Goal: Information Seeking & Learning: Understand process/instructions

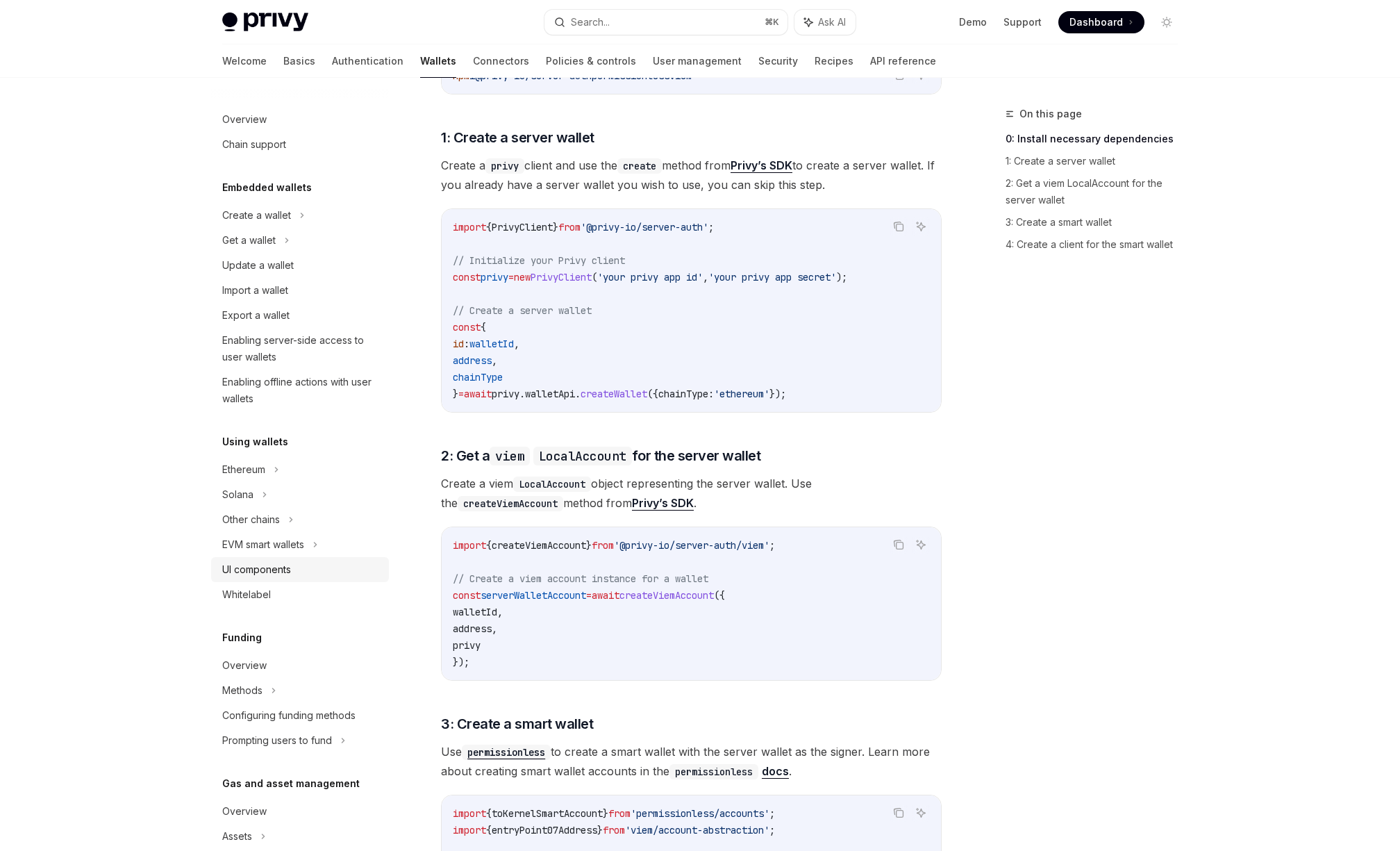
scroll to position [255, 0]
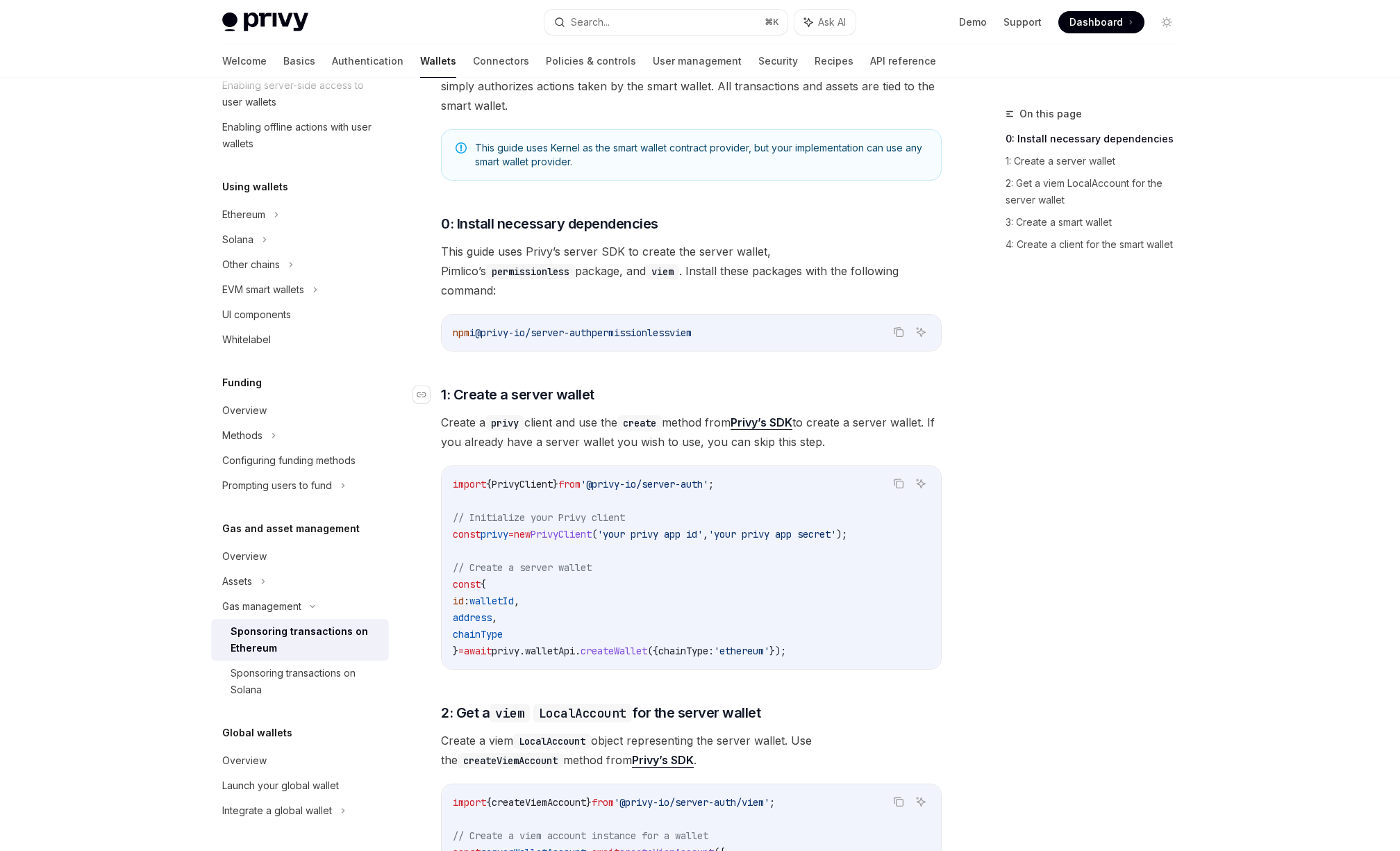
click at [582, 385] on span "1: Create a server wallet" at bounding box center [518, 395] width 153 height 19
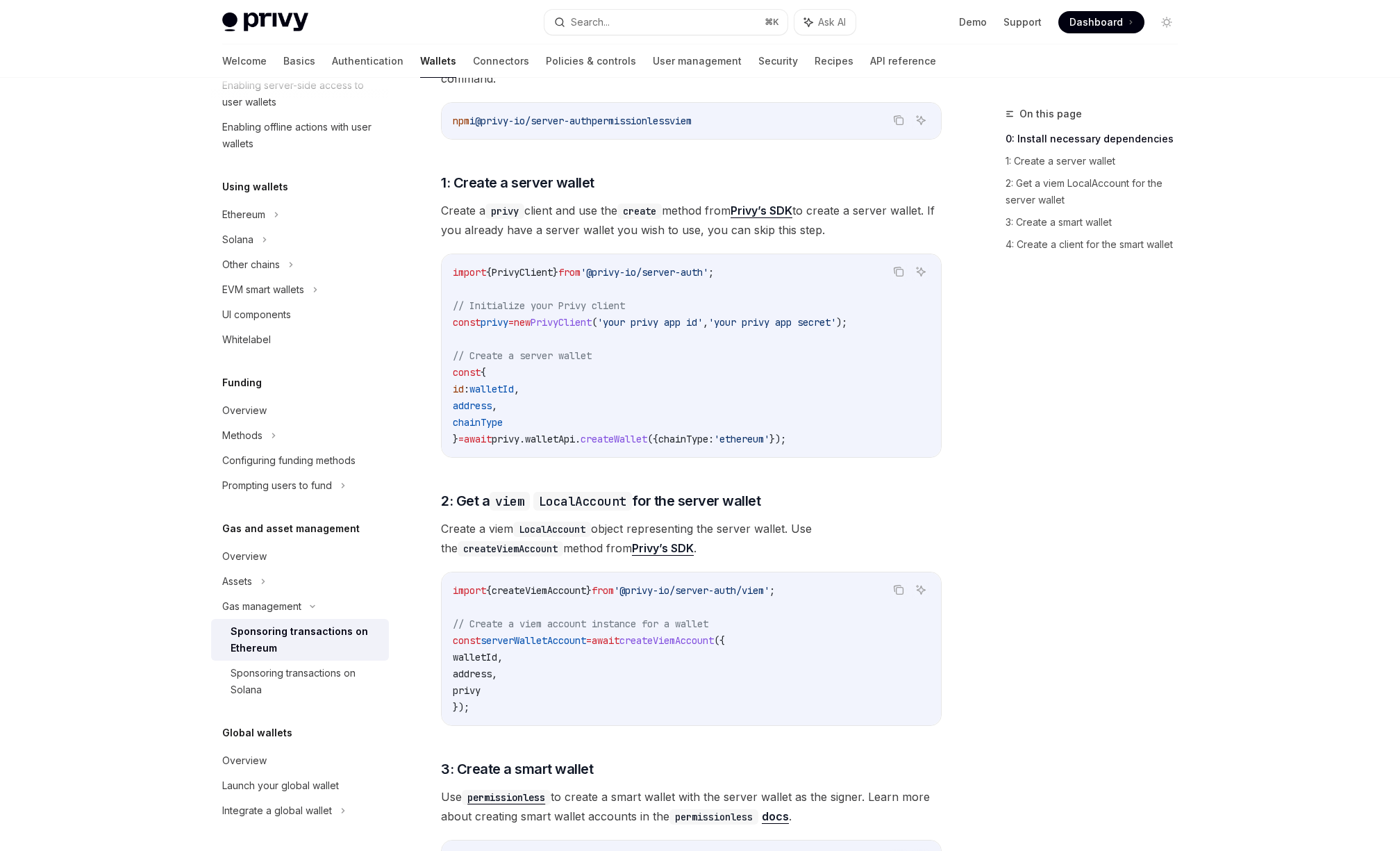
scroll to position [597, 0]
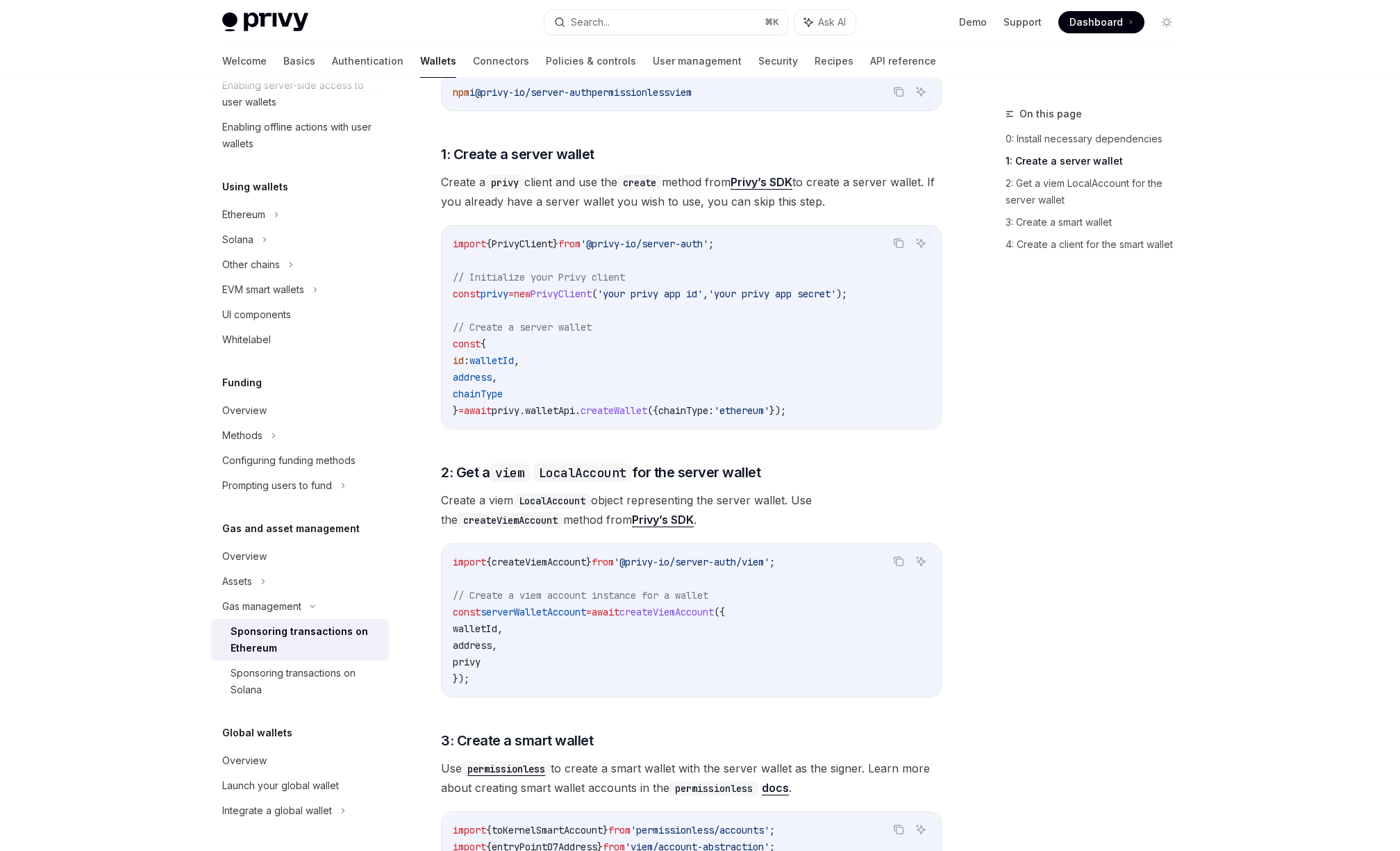
click at [725, 181] on div "This guide explains how to use smart wallets from your server to sponsor gas fe…" at bounding box center [691, 673] width 501 height 1934
click at [607, 173] on span "Create a privy client and use the create method from Privy’s SDK to create a se…" at bounding box center [691, 192] width 501 height 39
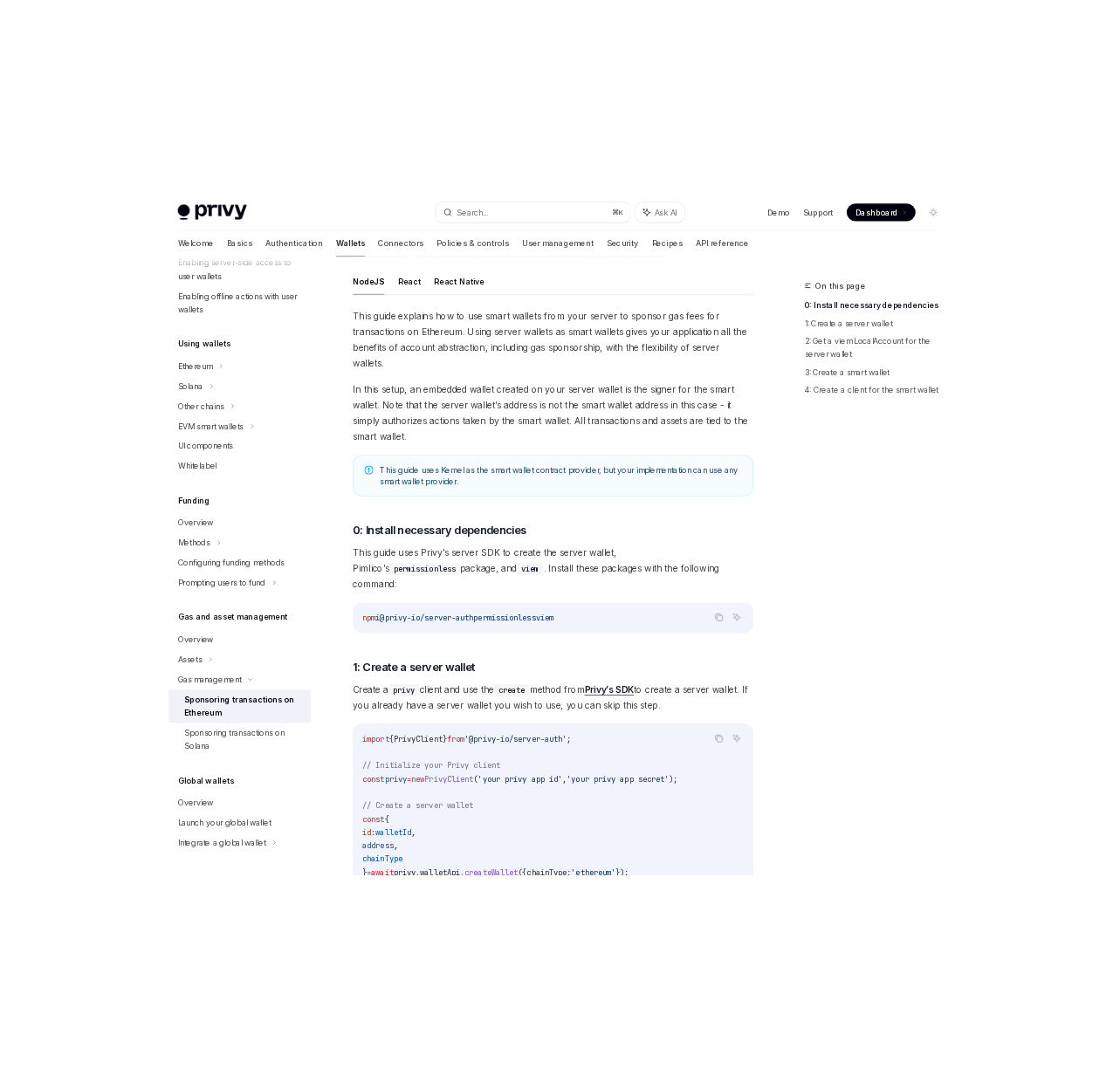
scroll to position [0, 0]
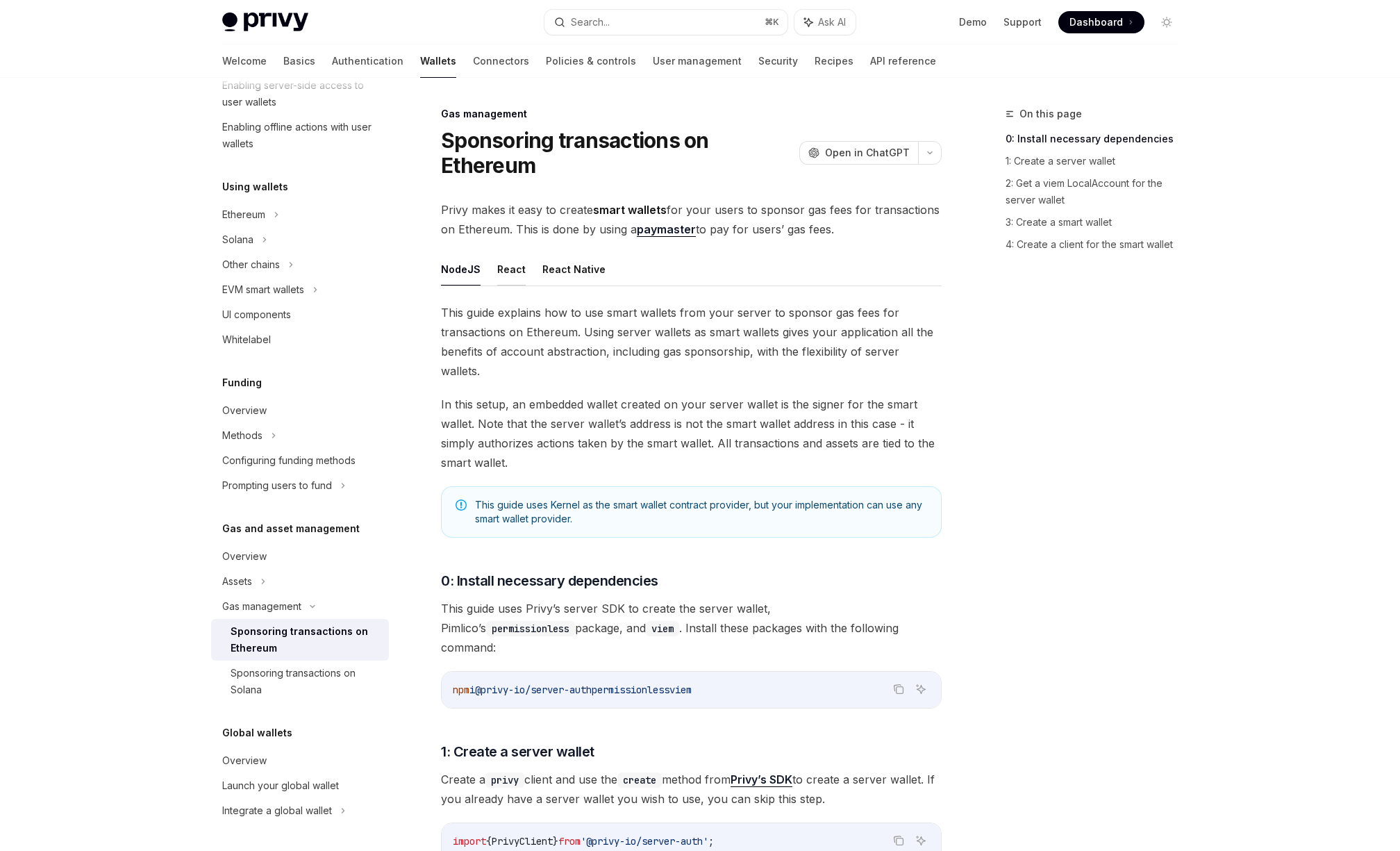
click at [519, 275] on button "React" at bounding box center [512, 269] width 29 height 32
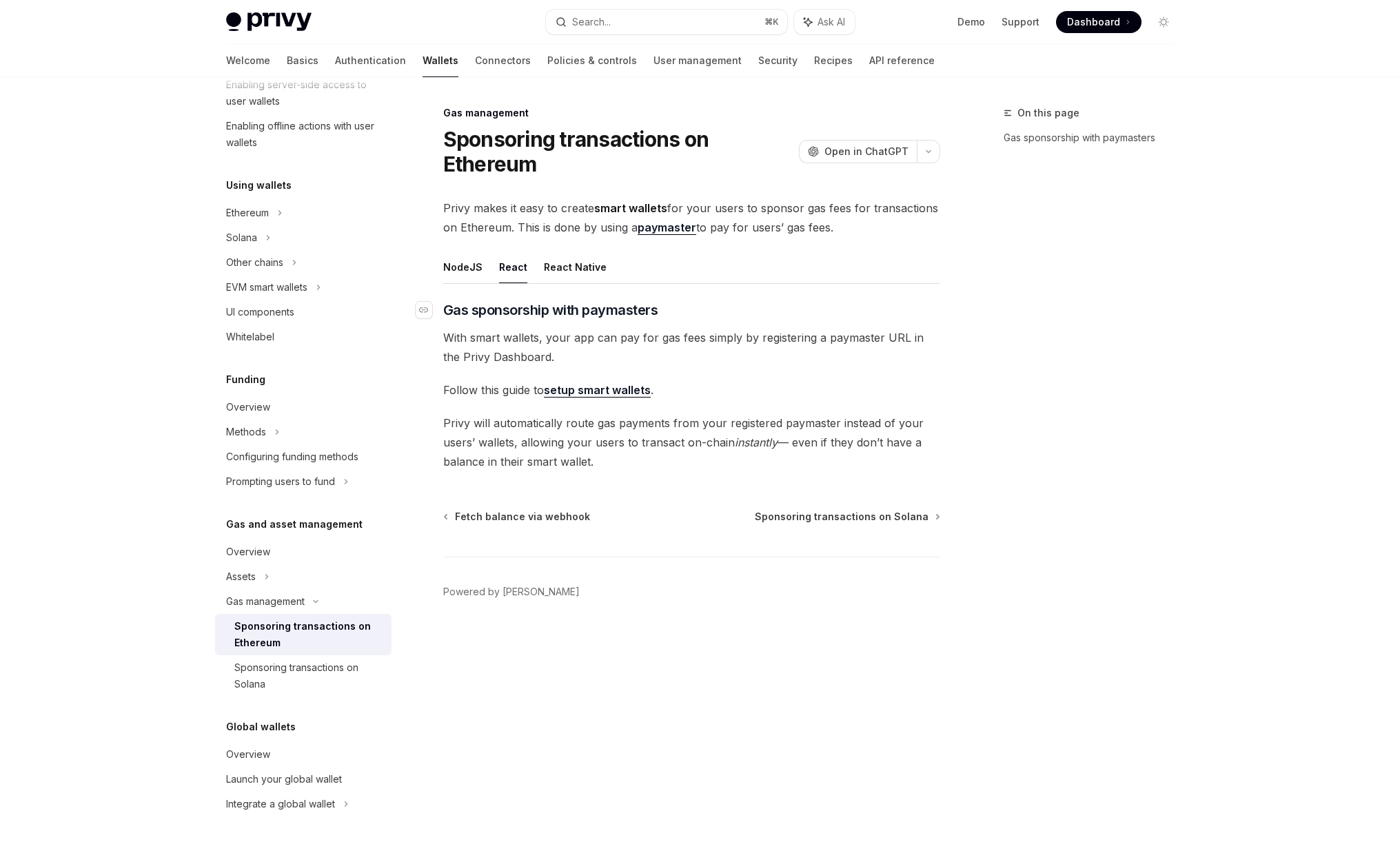
click at [554, 307] on span "Gas sponsorship with paymasters" at bounding box center [551, 310] width 215 height 19
click at [566, 265] on button "React Native" at bounding box center [575, 267] width 63 height 32
click at [522, 309] on span "Gas sponsorship with paymasters" at bounding box center [551, 310] width 215 height 19
click at [506, 267] on button "React" at bounding box center [513, 267] width 29 height 32
click at [554, 268] on button "React Native" at bounding box center [575, 267] width 63 height 32
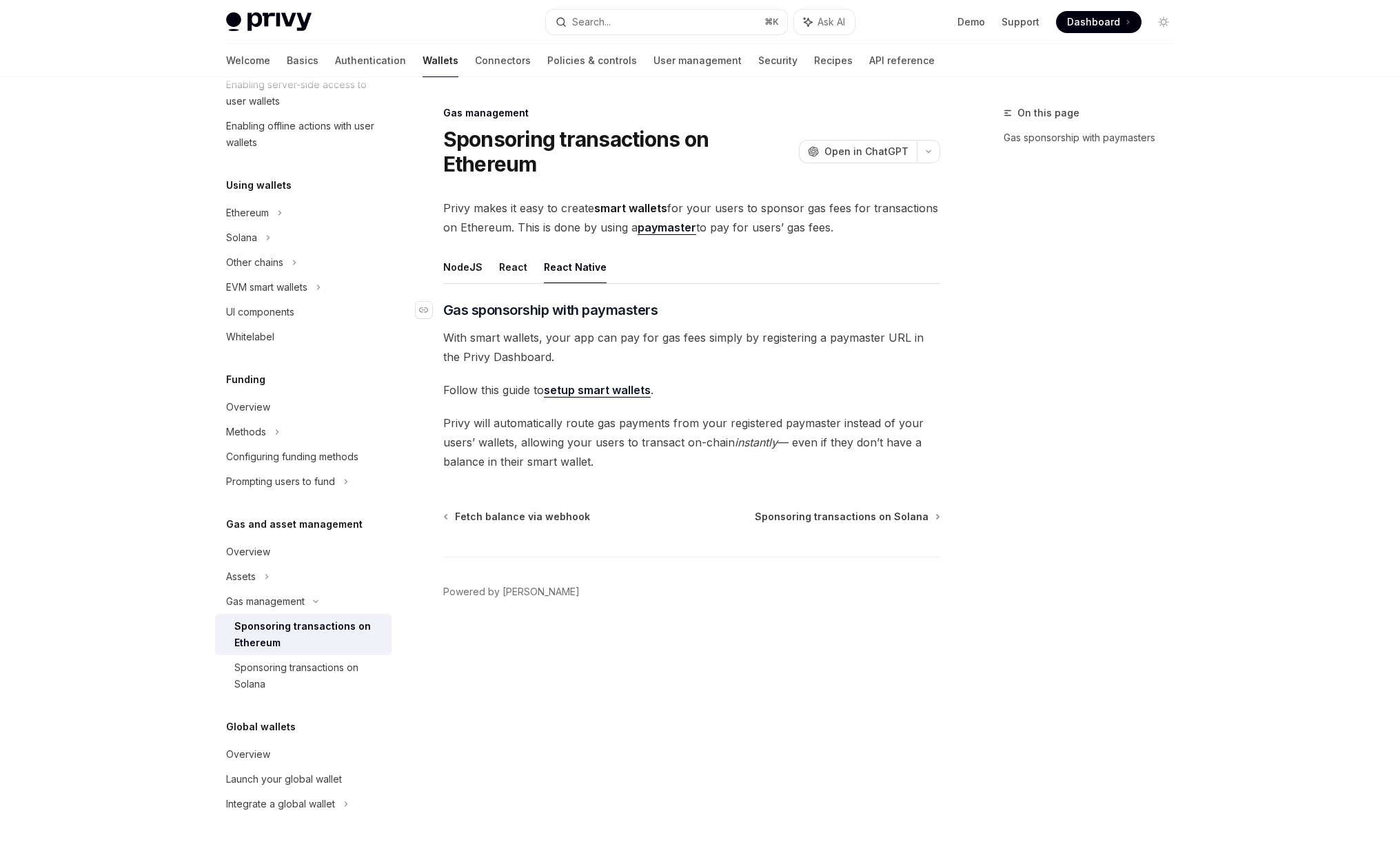
click at [521, 310] on span "Gas sponsorship with paymasters" at bounding box center [551, 310] width 215 height 19
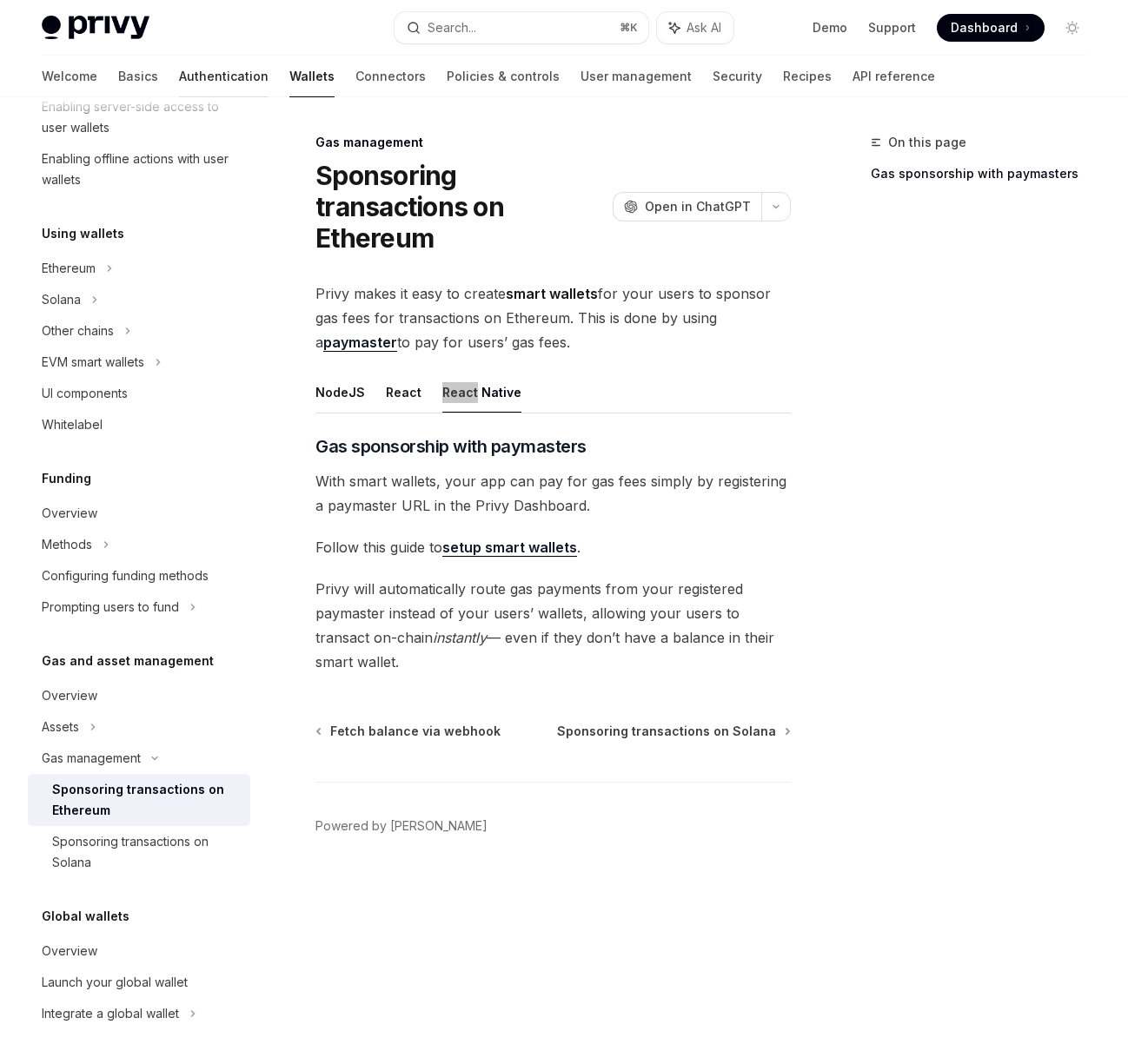
click at [179, 75] on link "Authentication" at bounding box center [223, 76] width 89 height 41
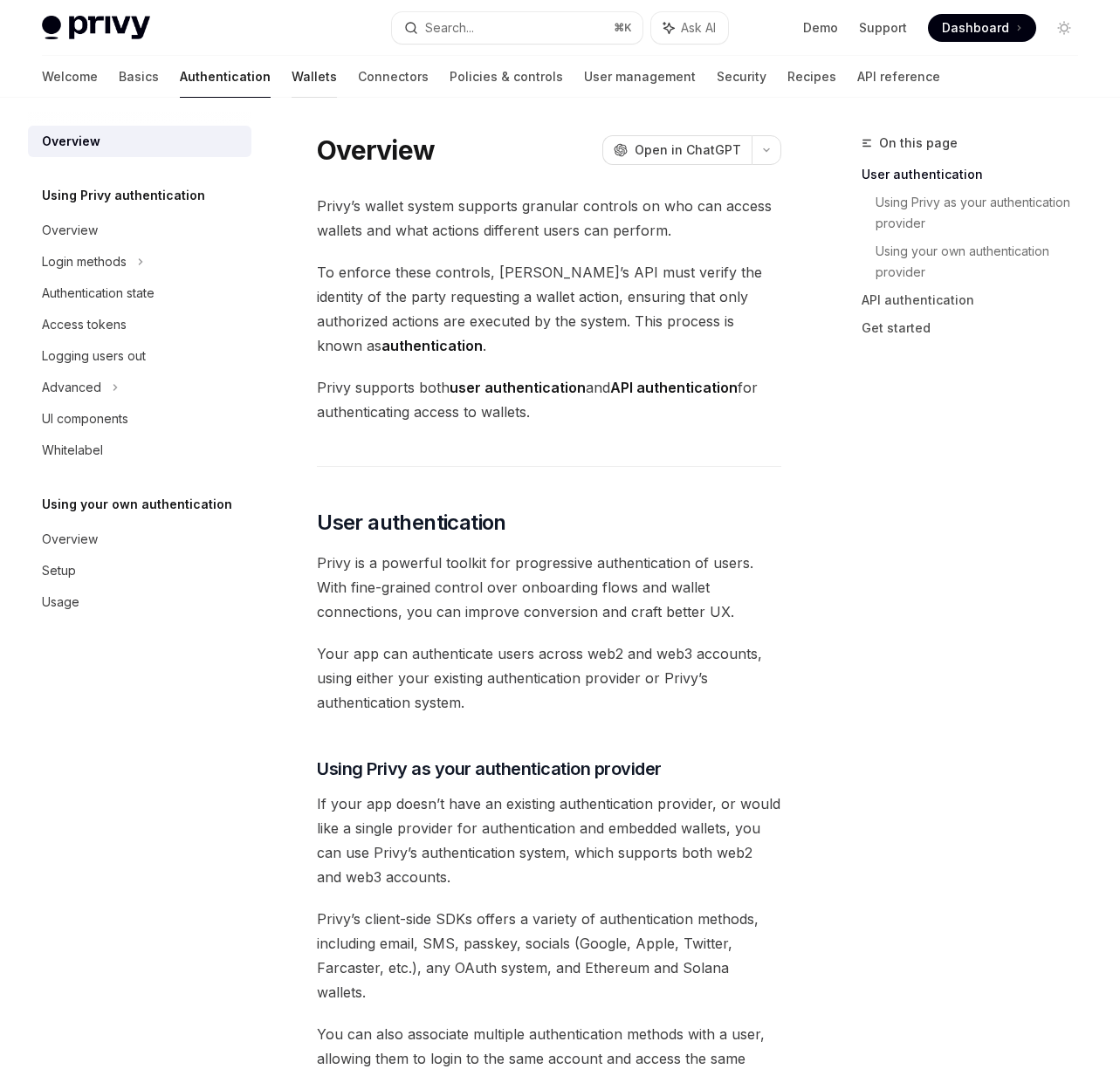
click at [292, 90] on link "Wallets" at bounding box center [314, 76] width 45 height 42
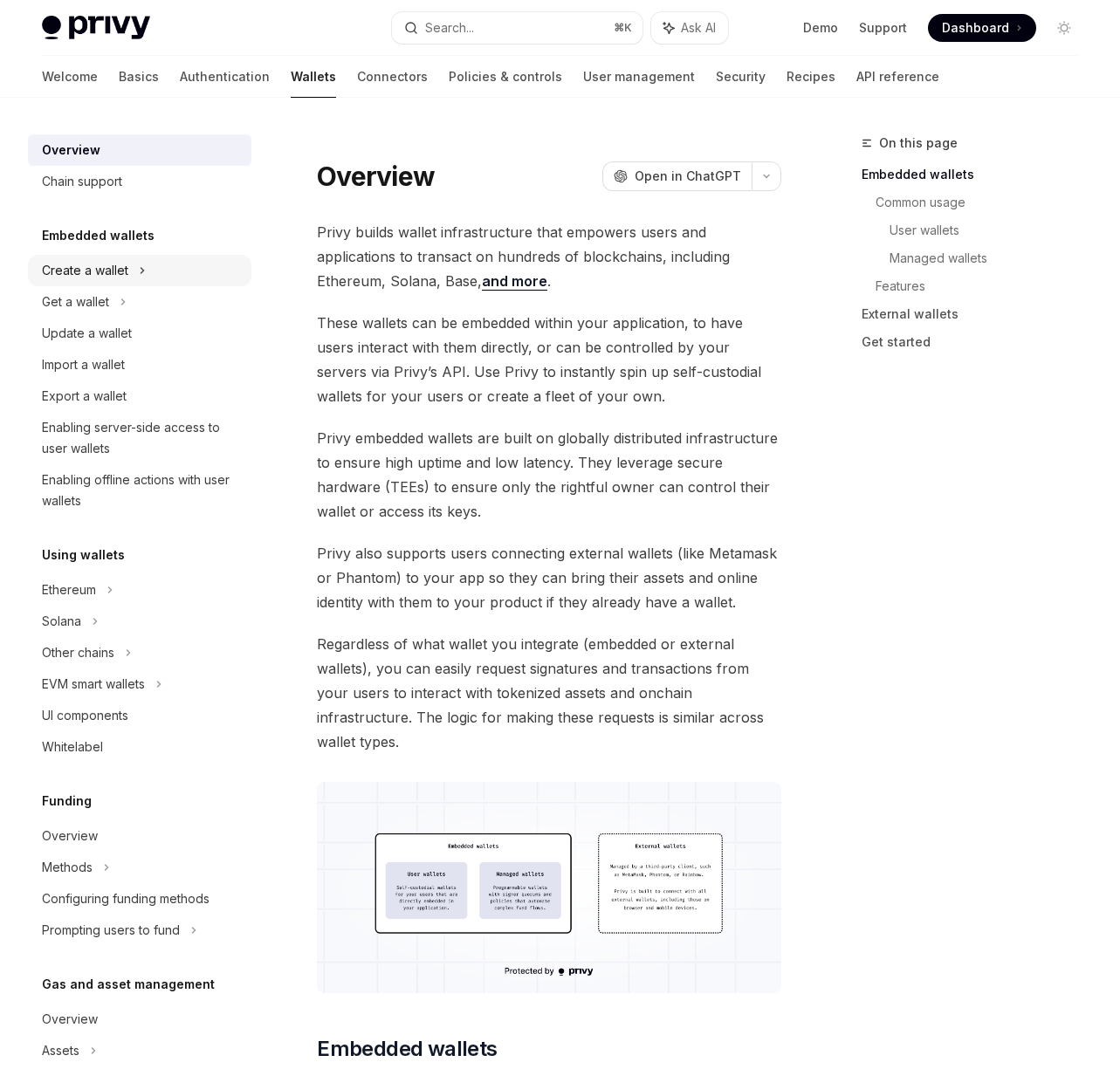
click at [142, 272] on icon at bounding box center [143, 270] width 3 height 6
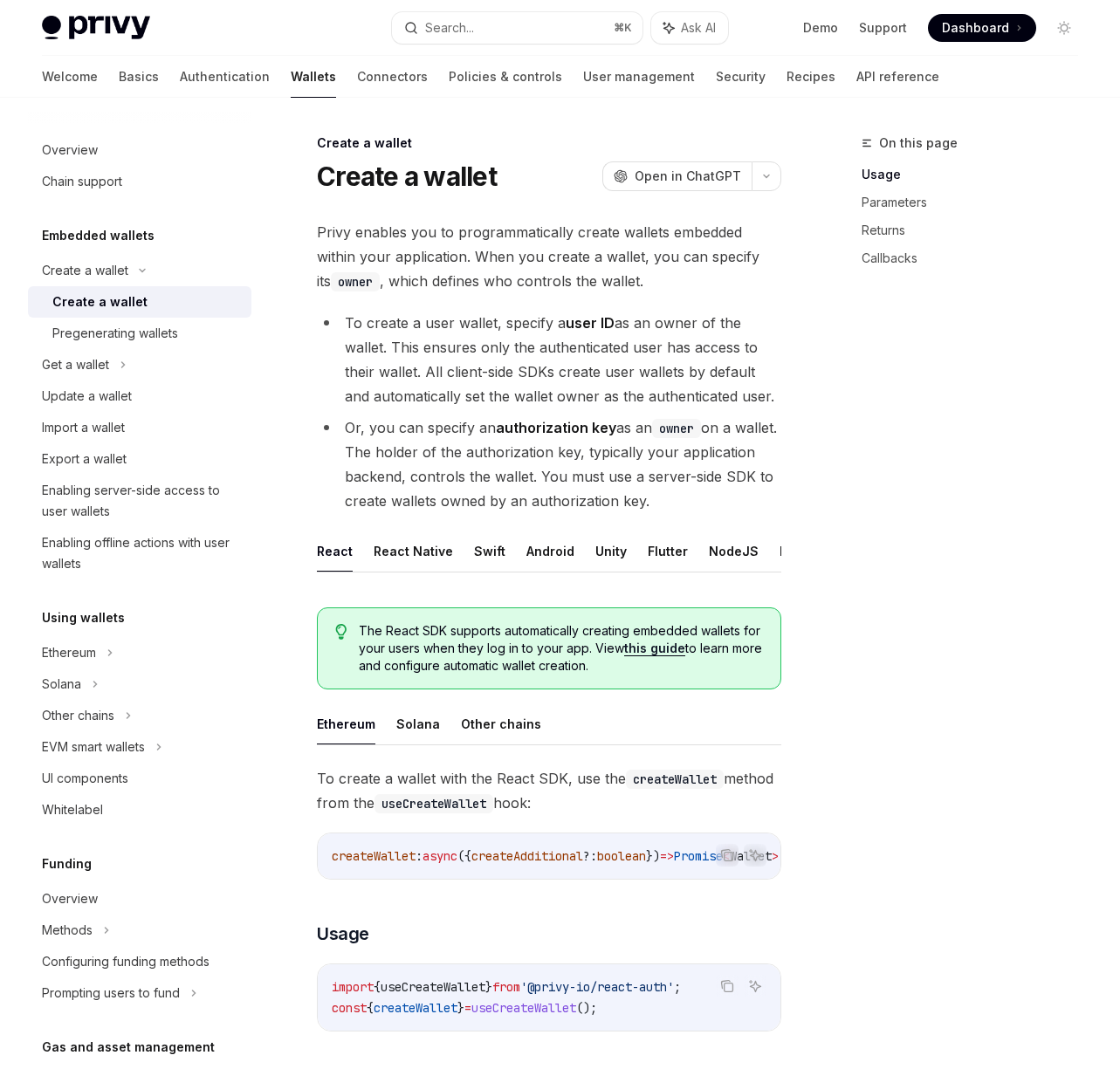
click at [142, 306] on div "Create a wallet" at bounding box center [147, 302] width 189 height 21
click at [365, 559] on ul "React React Native Swift Android Unity Flutter NodeJS REST API" at bounding box center [548, 551] width 464 height 42
click at [398, 549] on button "React Native" at bounding box center [413, 551] width 80 height 41
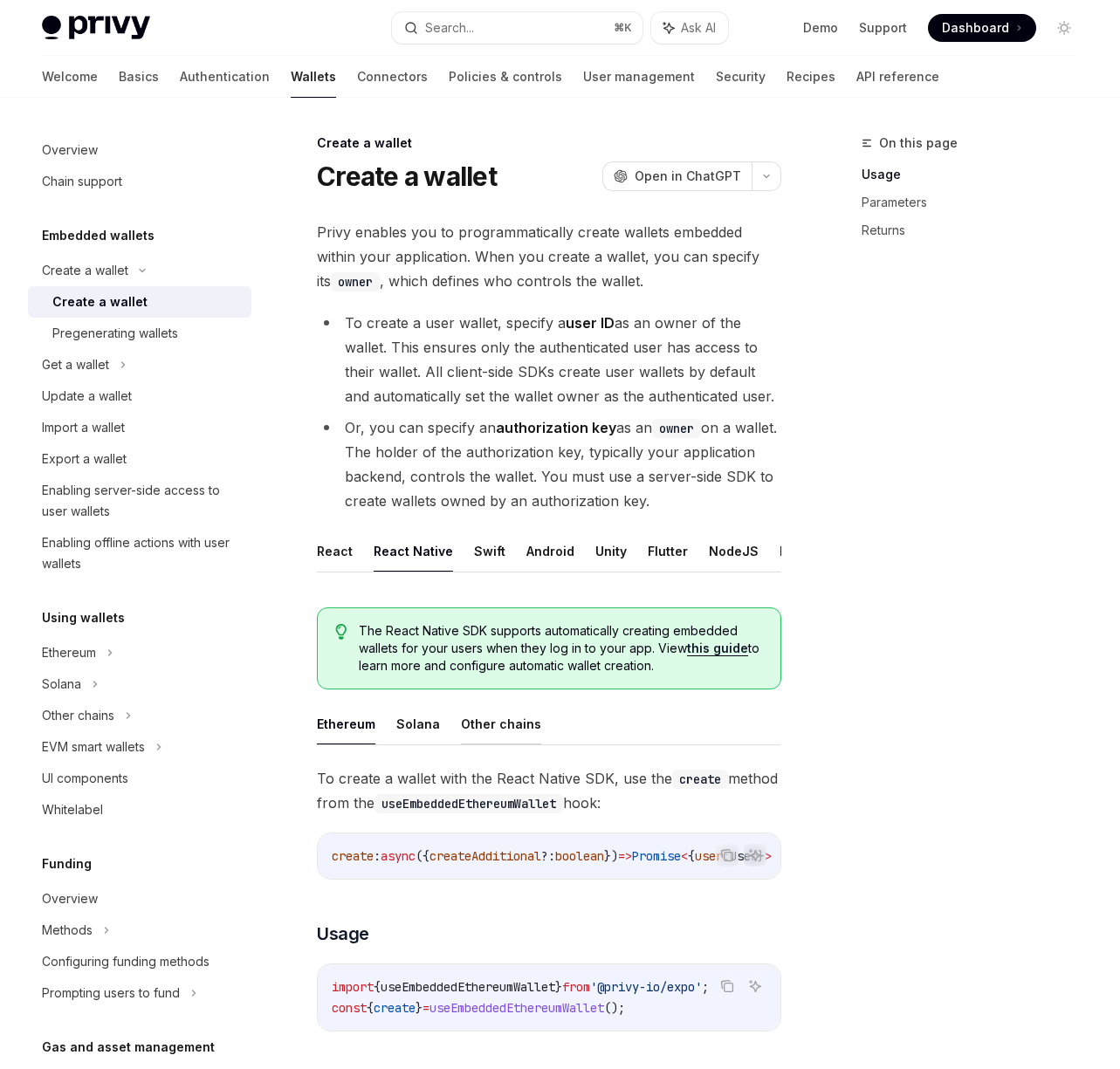
click at [517, 734] on button "Other chains" at bounding box center [500, 723] width 81 height 41
type textarea "*"
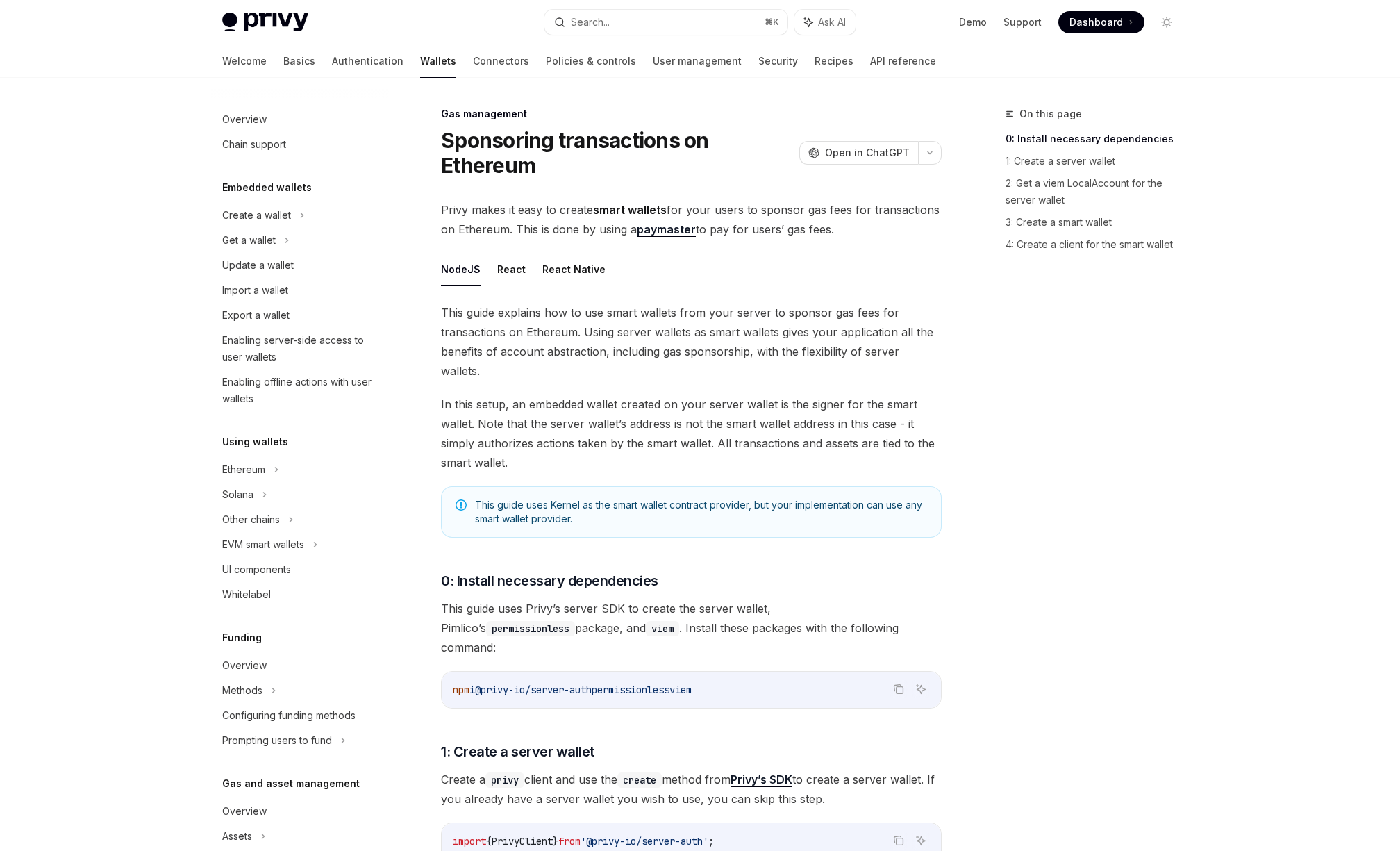
scroll to position [255, 0]
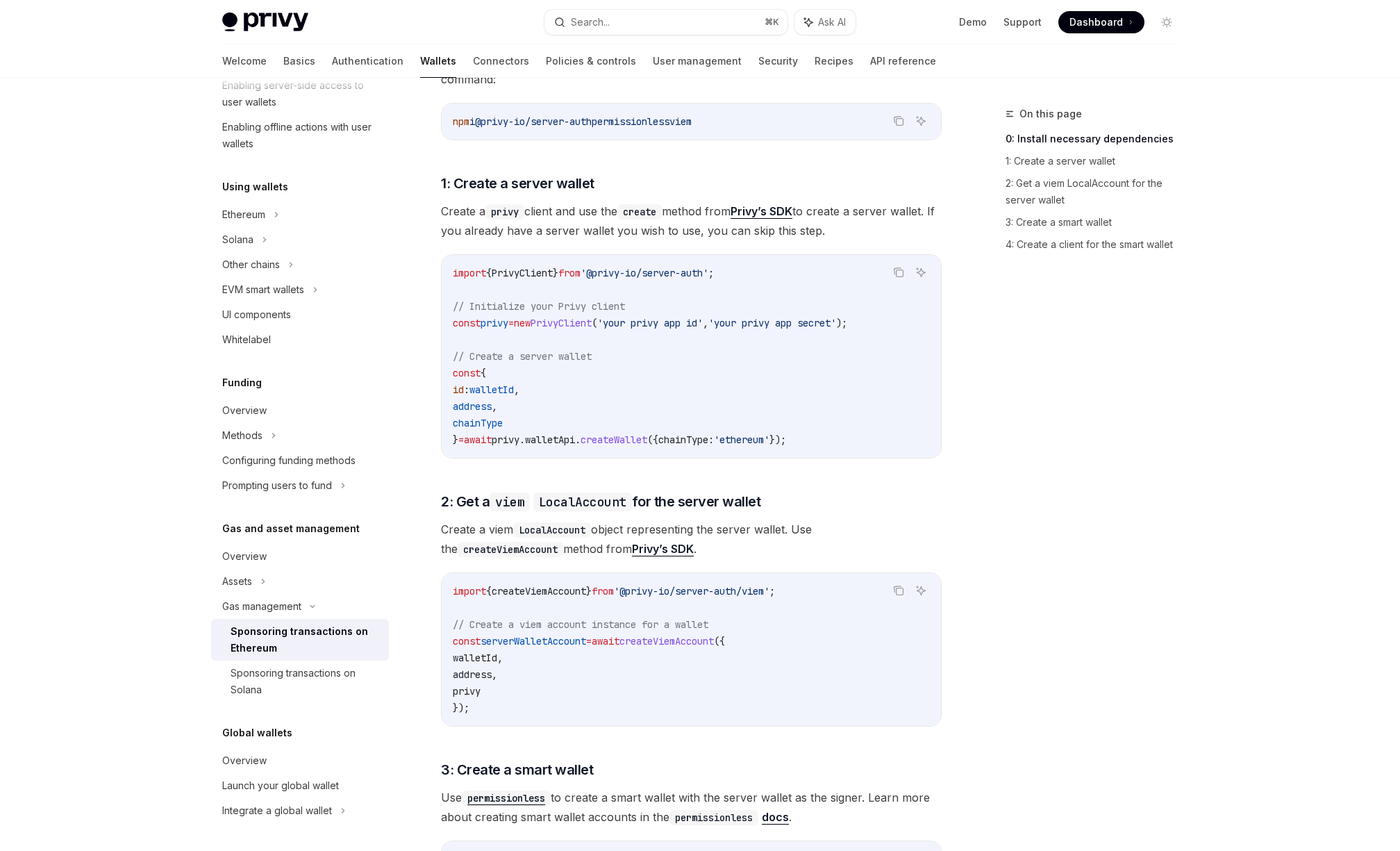
scroll to position [597, 0]
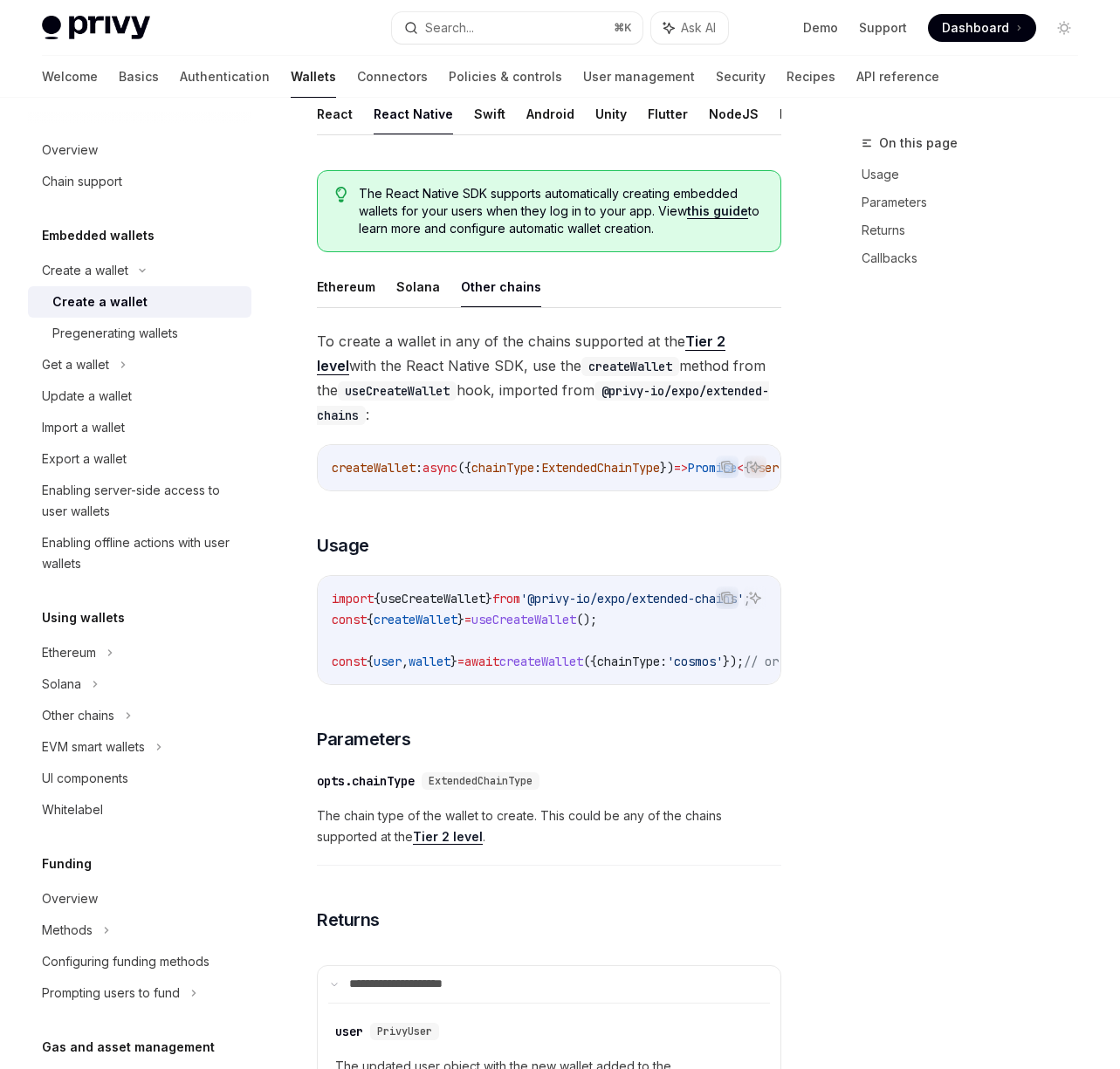
scroll to position [211, 0]
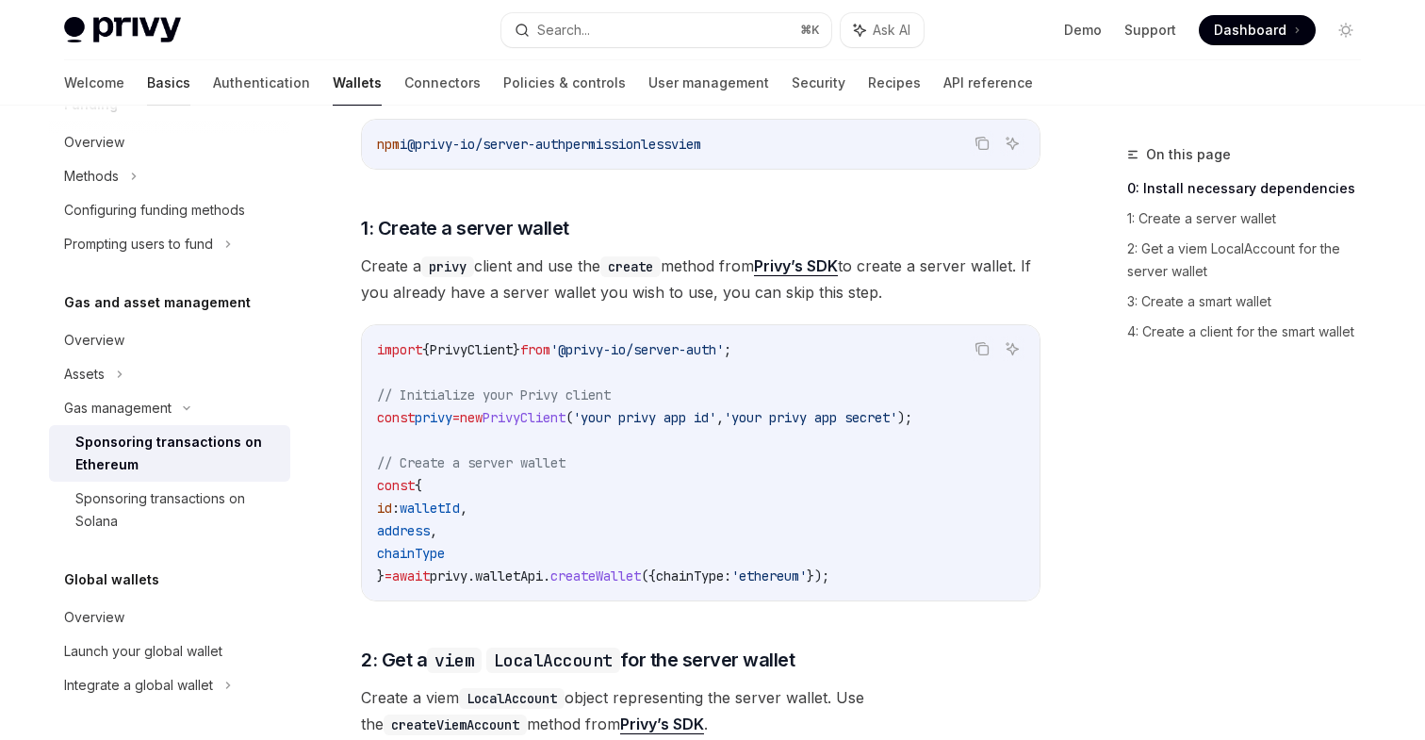
scroll to position [810, 0]
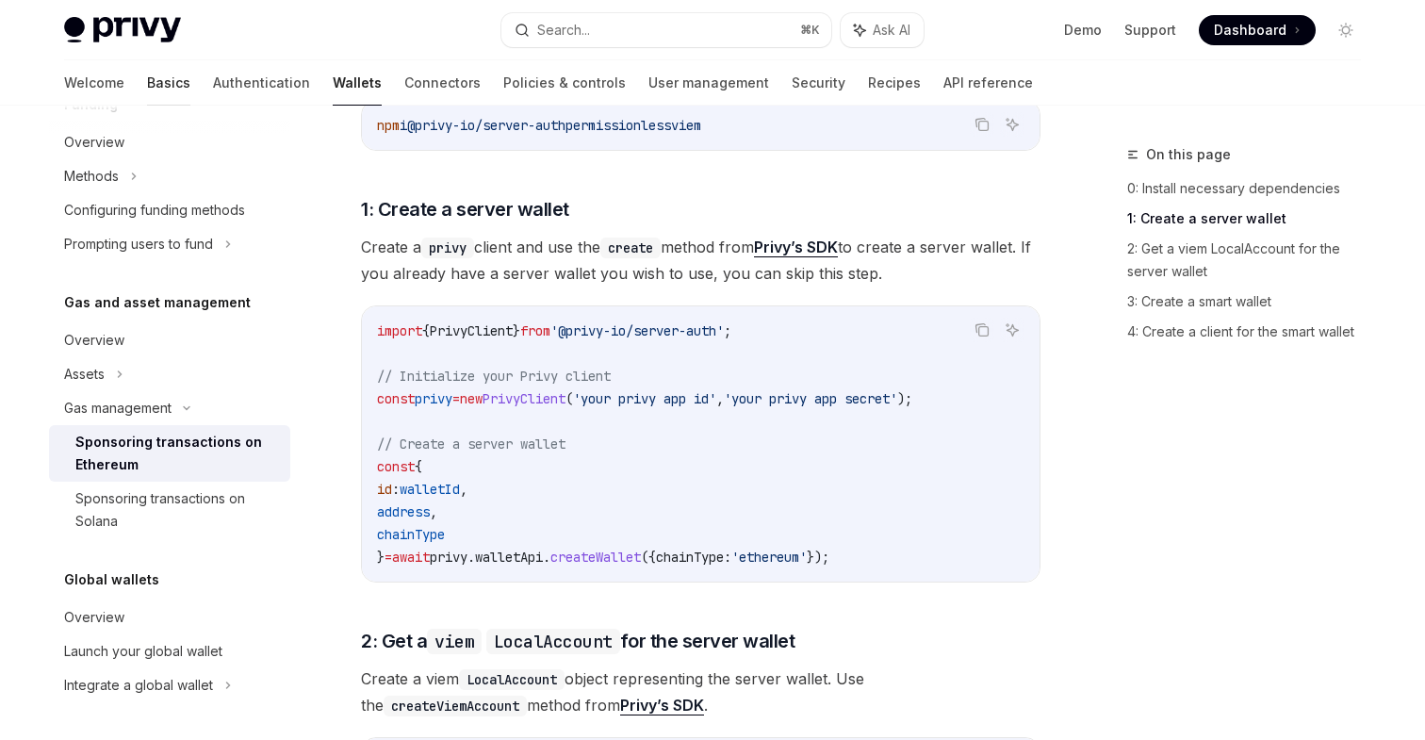
click at [147, 97] on link "Basics" at bounding box center [168, 82] width 43 height 45
type textarea "*"
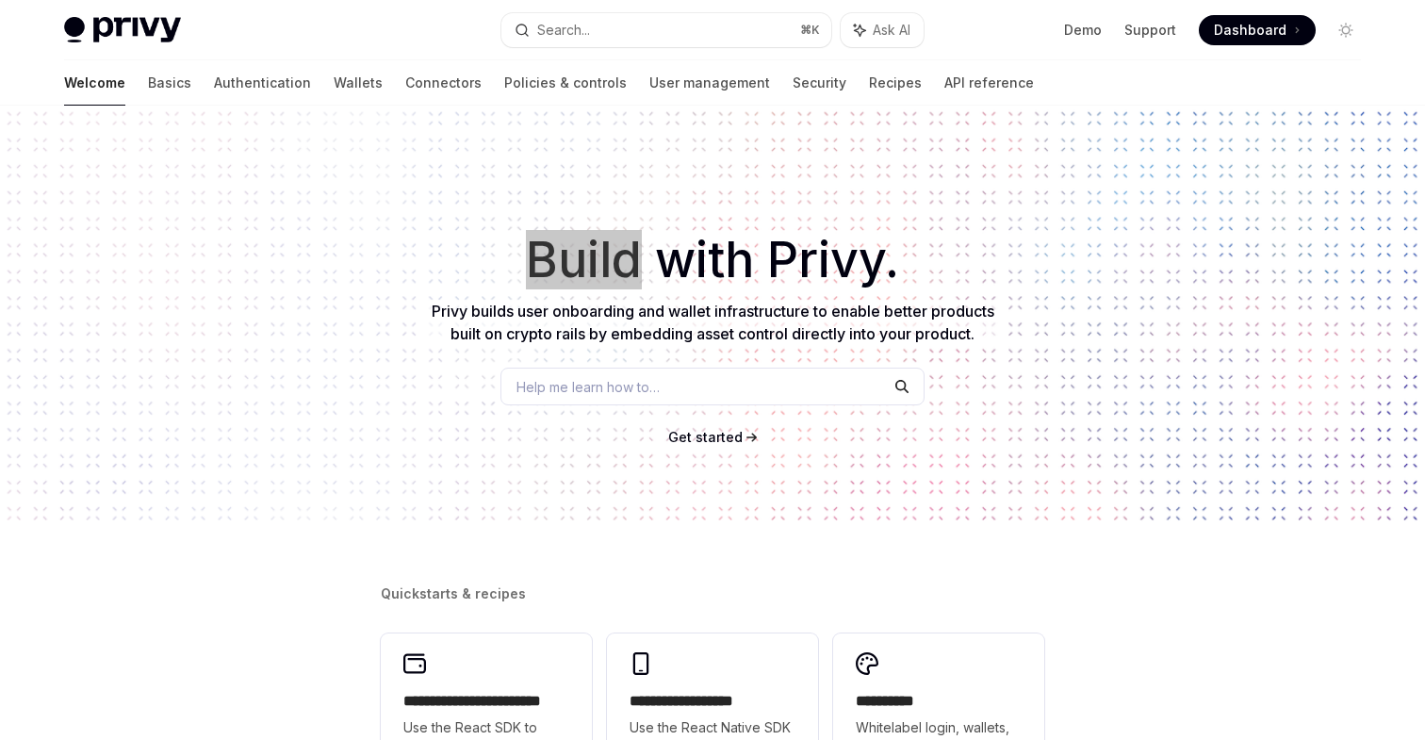
type textarea "*"
